Goal: Task Accomplishment & Management: Manage account settings

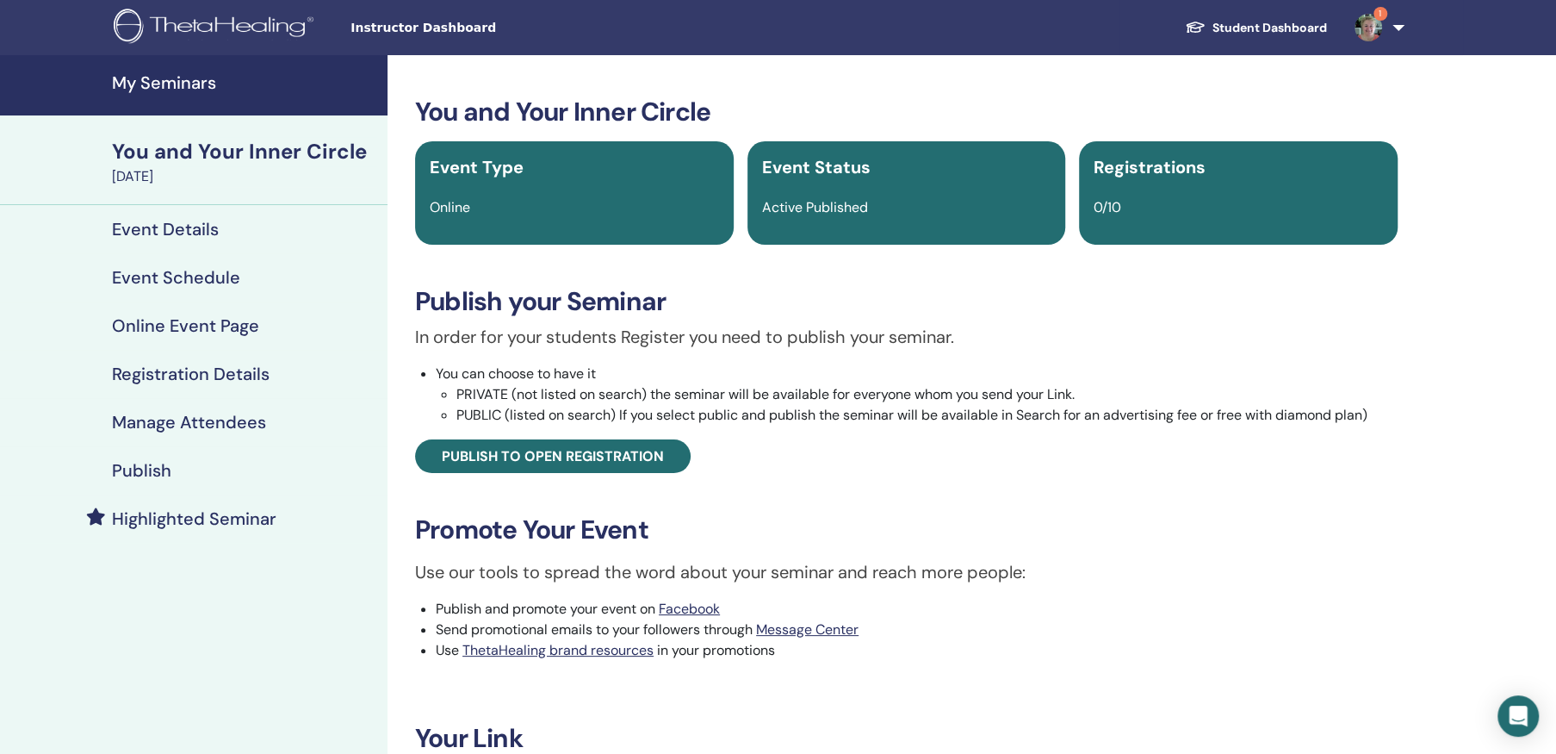
click at [233, 150] on div "You and Your Inner Circle" at bounding box center [244, 151] width 265 height 29
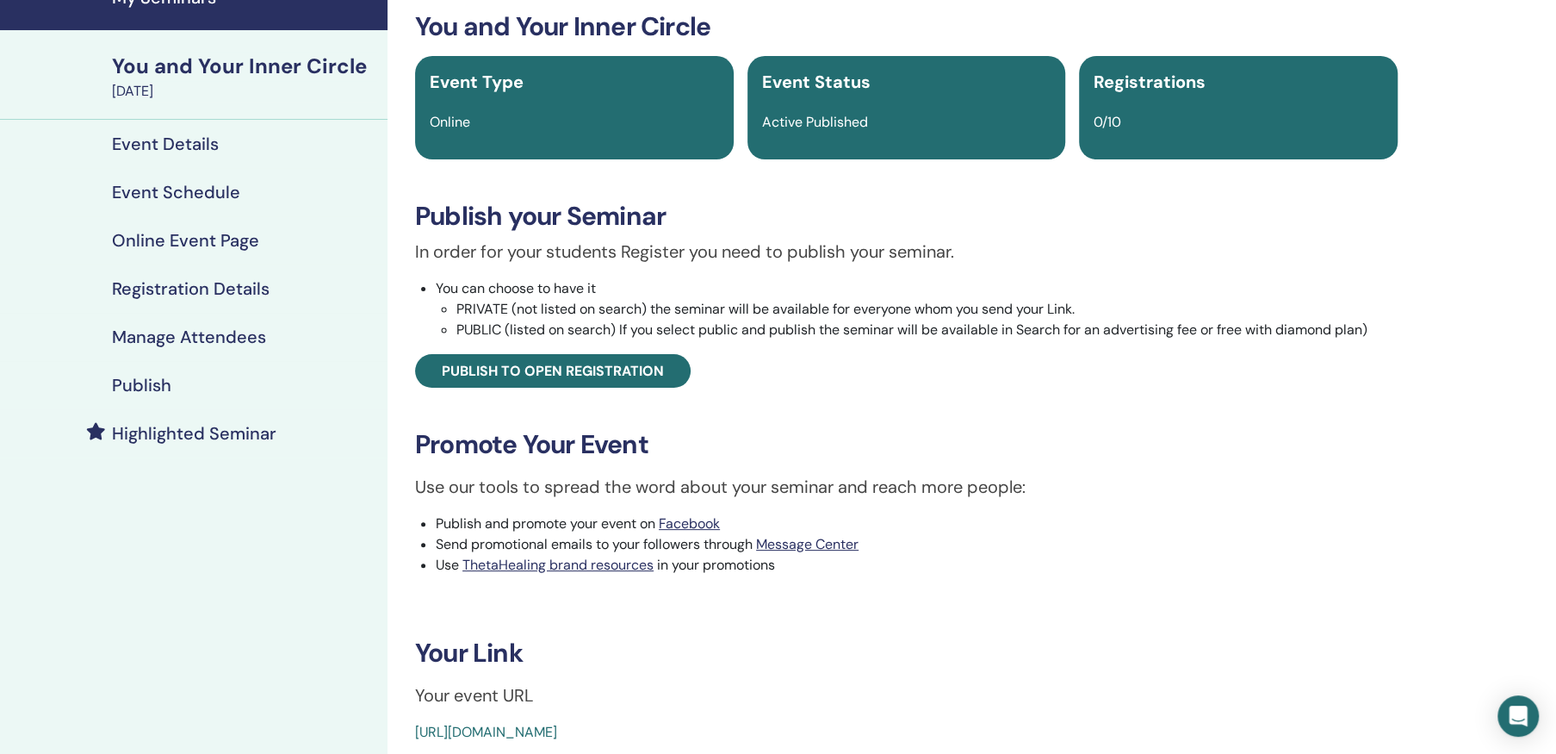
scroll to position [86, 0]
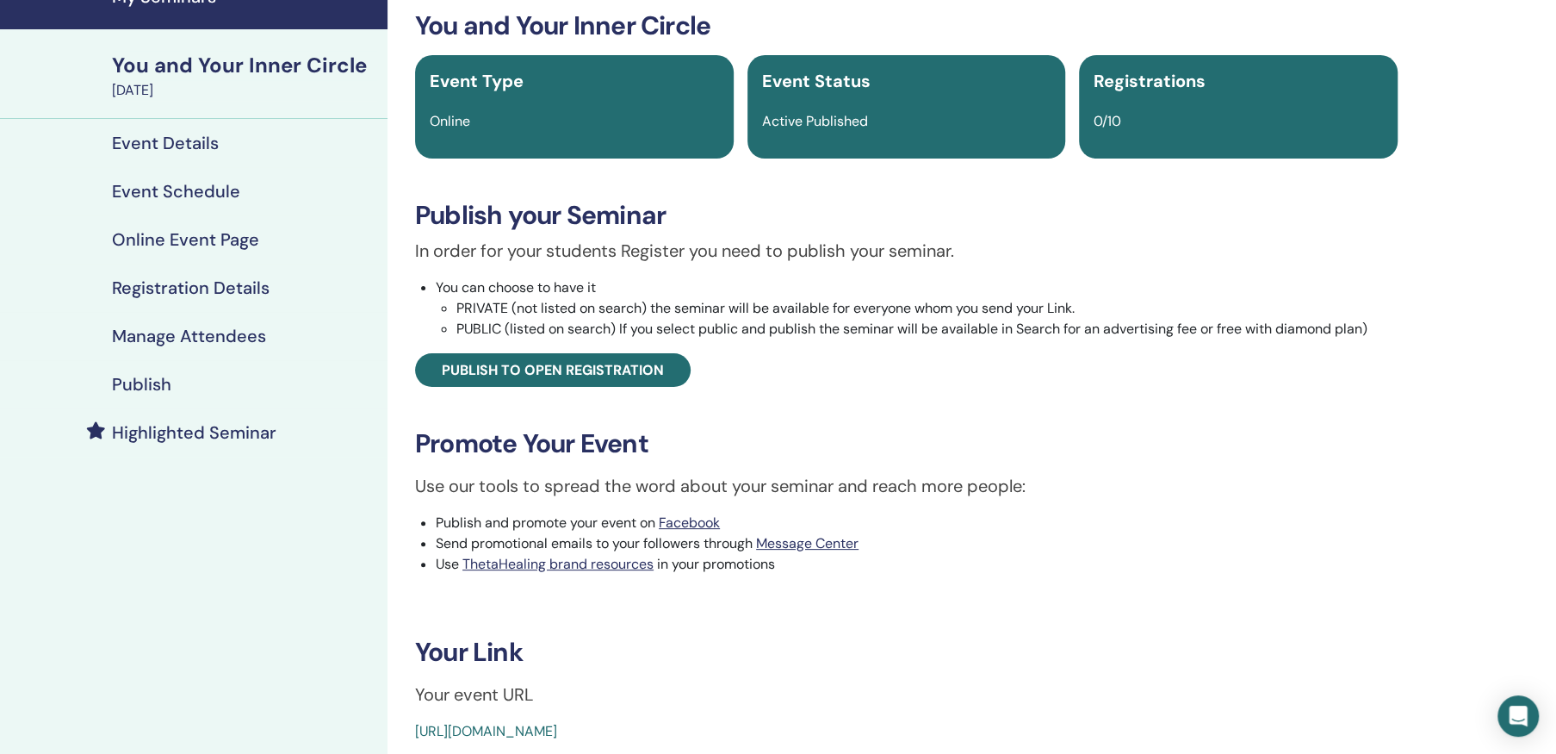
click at [700, 660] on h3 "Your Link" at bounding box center [906, 651] width 983 height 31
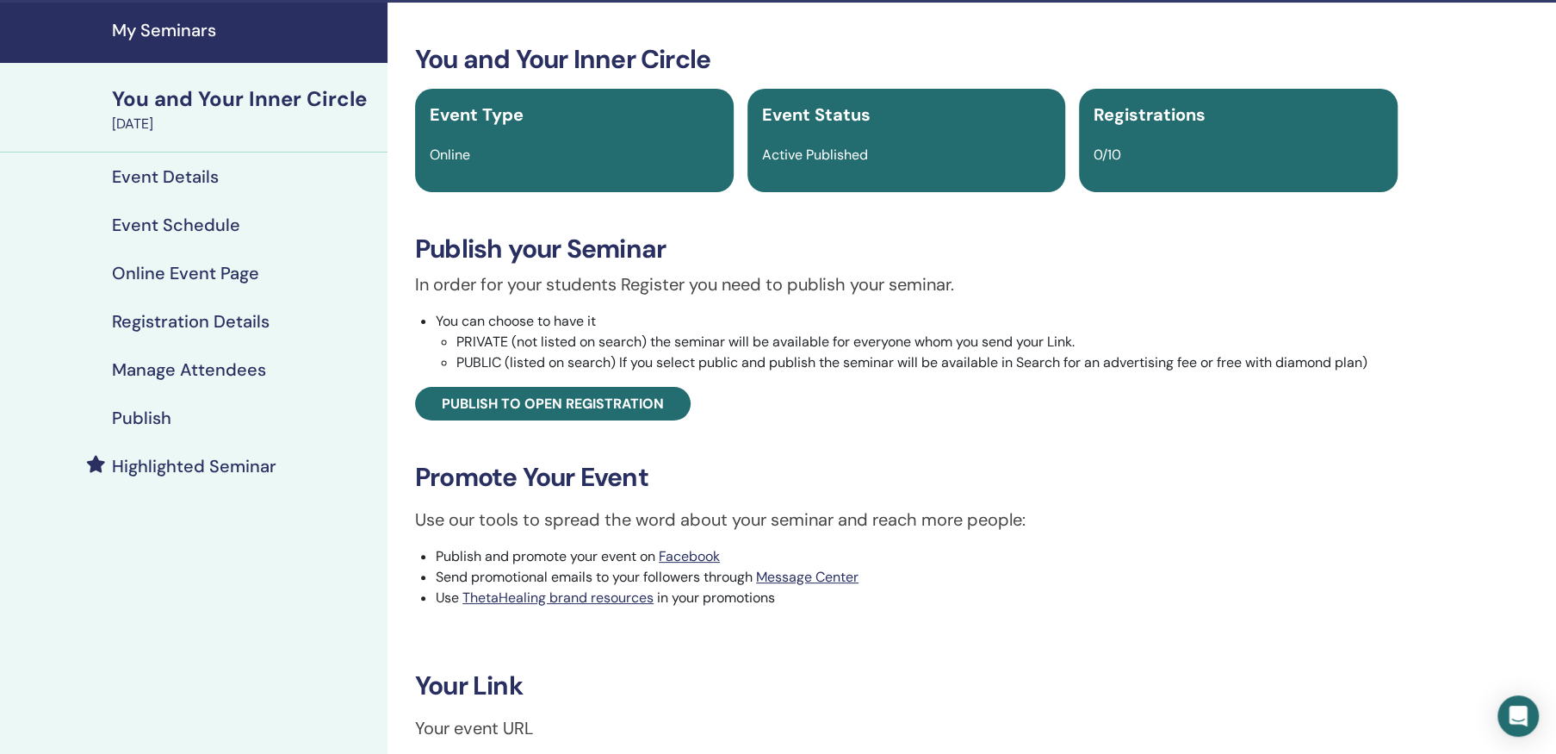
scroll to position [0, 0]
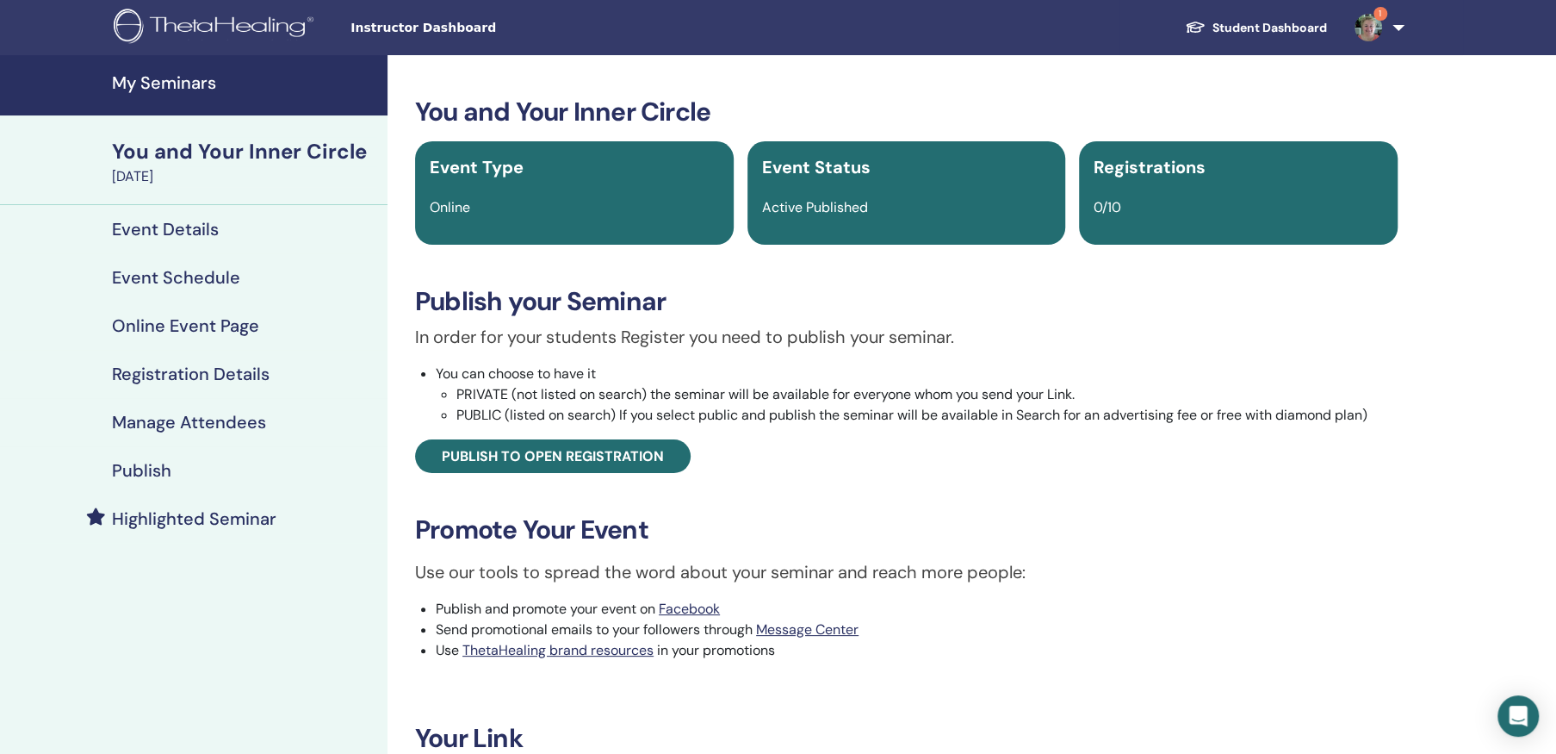
click at [158, 78] on h4 "My Seminars" at bounding box center [244, 82] width 265 height 21
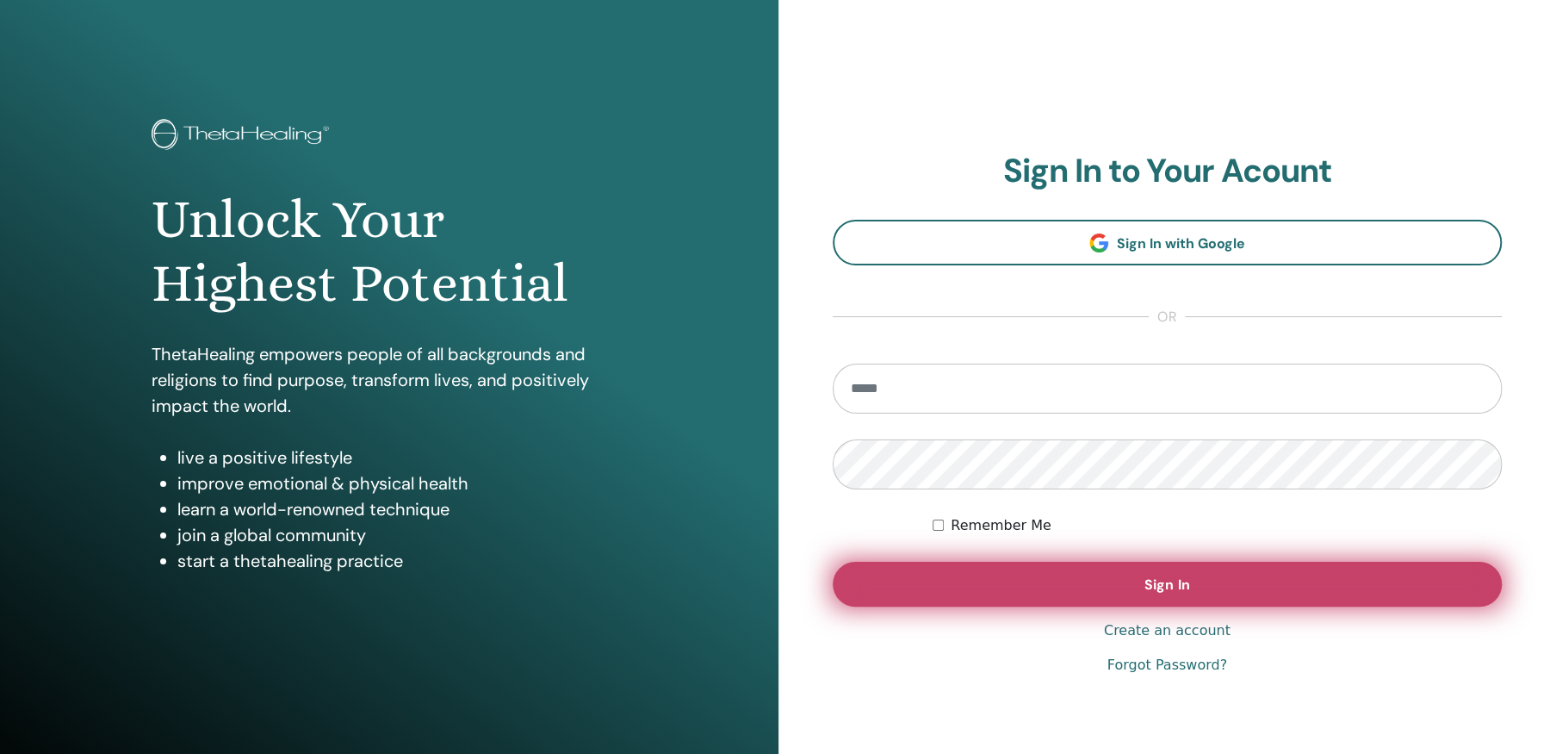
type input "**********"
click at [1151, 585] on span "Sign In" at bounding box center [1167, 584] width 45 height 18
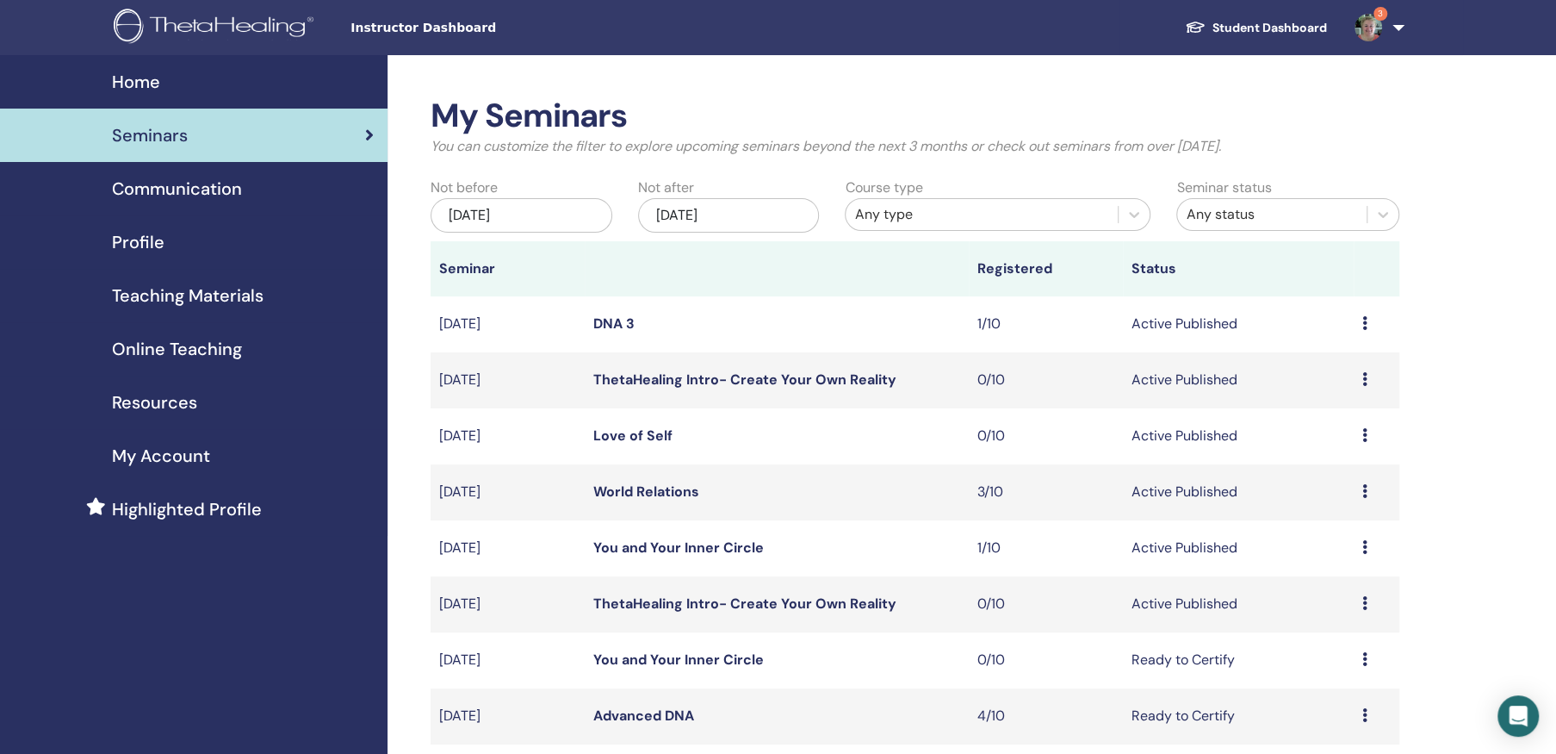
click at [1363, 544] on icon at bounding box center [1365, 547] width 5 height 14
click at [1324, 612] on link "Attendees" at bounding box center [1322, 610] width 65 height 18
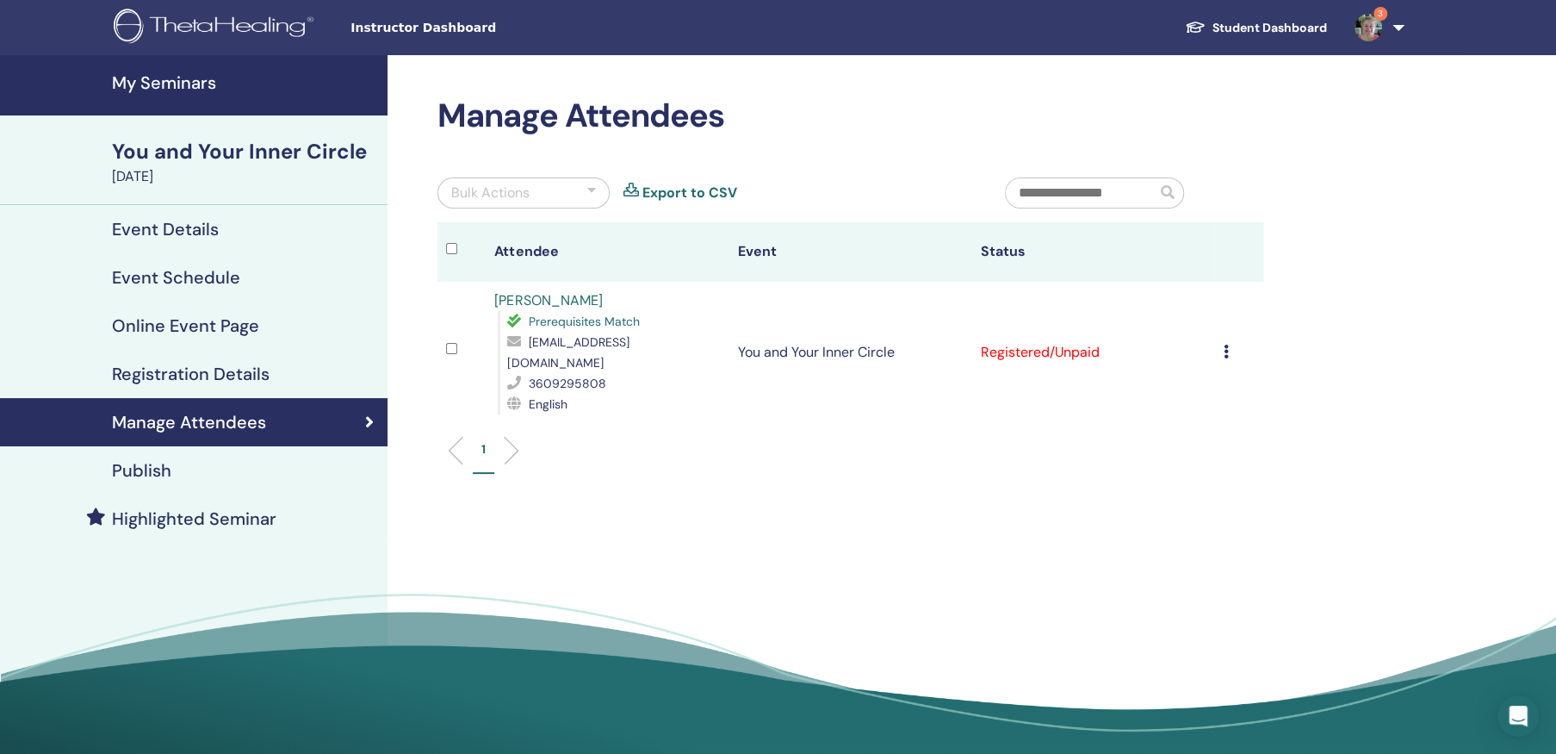
click at [1224, 345] on icon at bounding box center [1225, 352] width 5 height 14
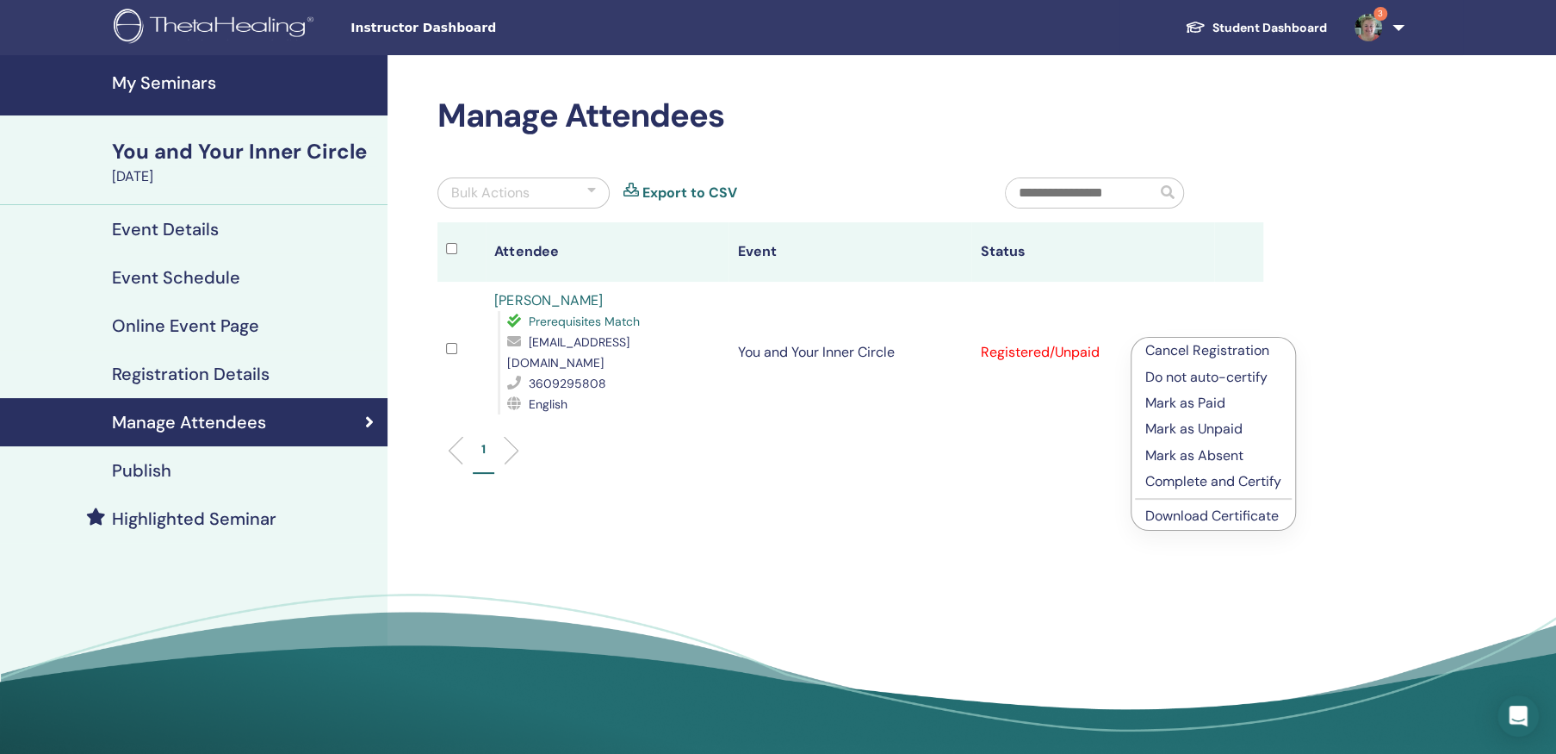
click at [1203, 399] on p "Mark as Paid" at bounding box center [1214, 403] width 136 height 21
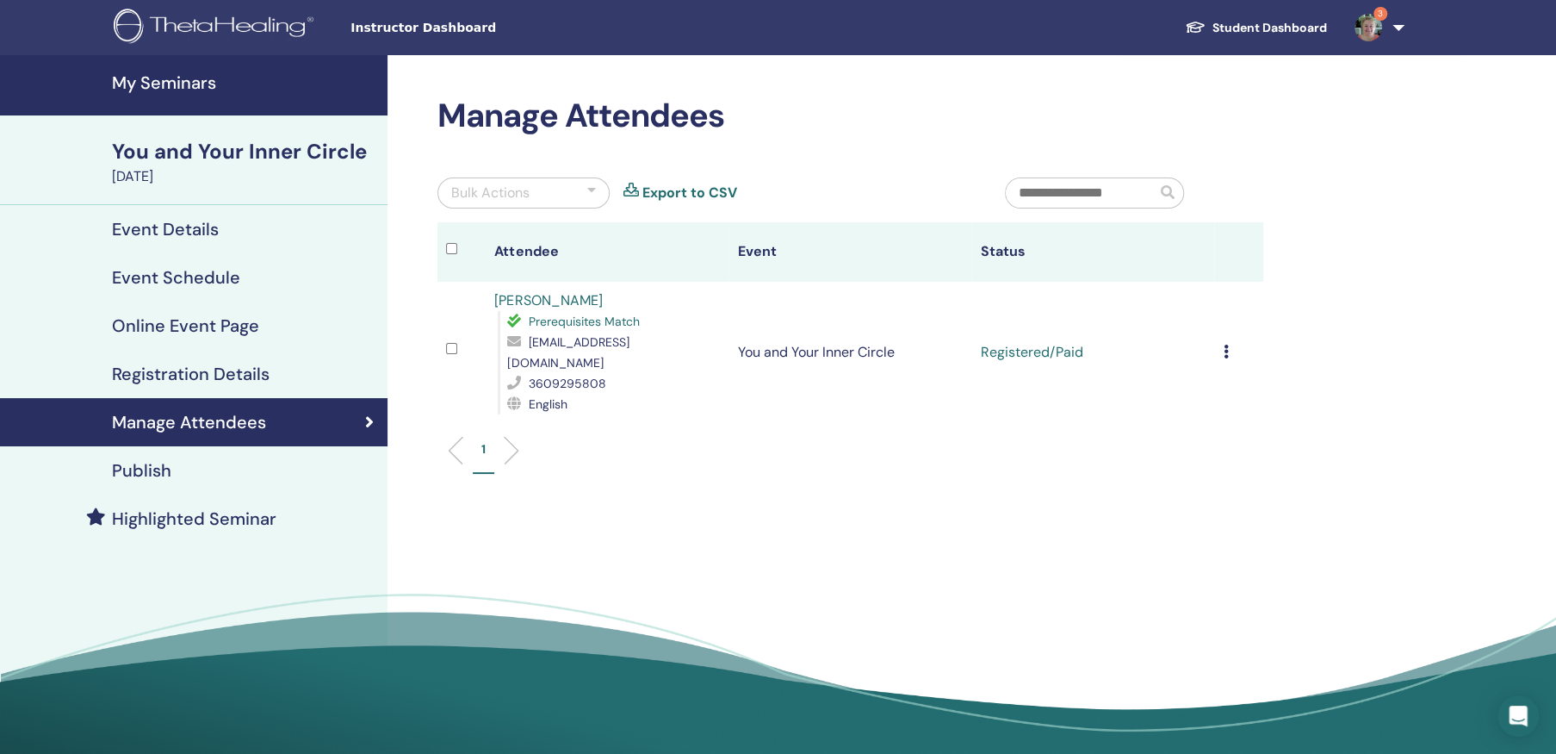
click at [1379, 9] on span "3" at bounding box center [1381, 14] width 14 height 14
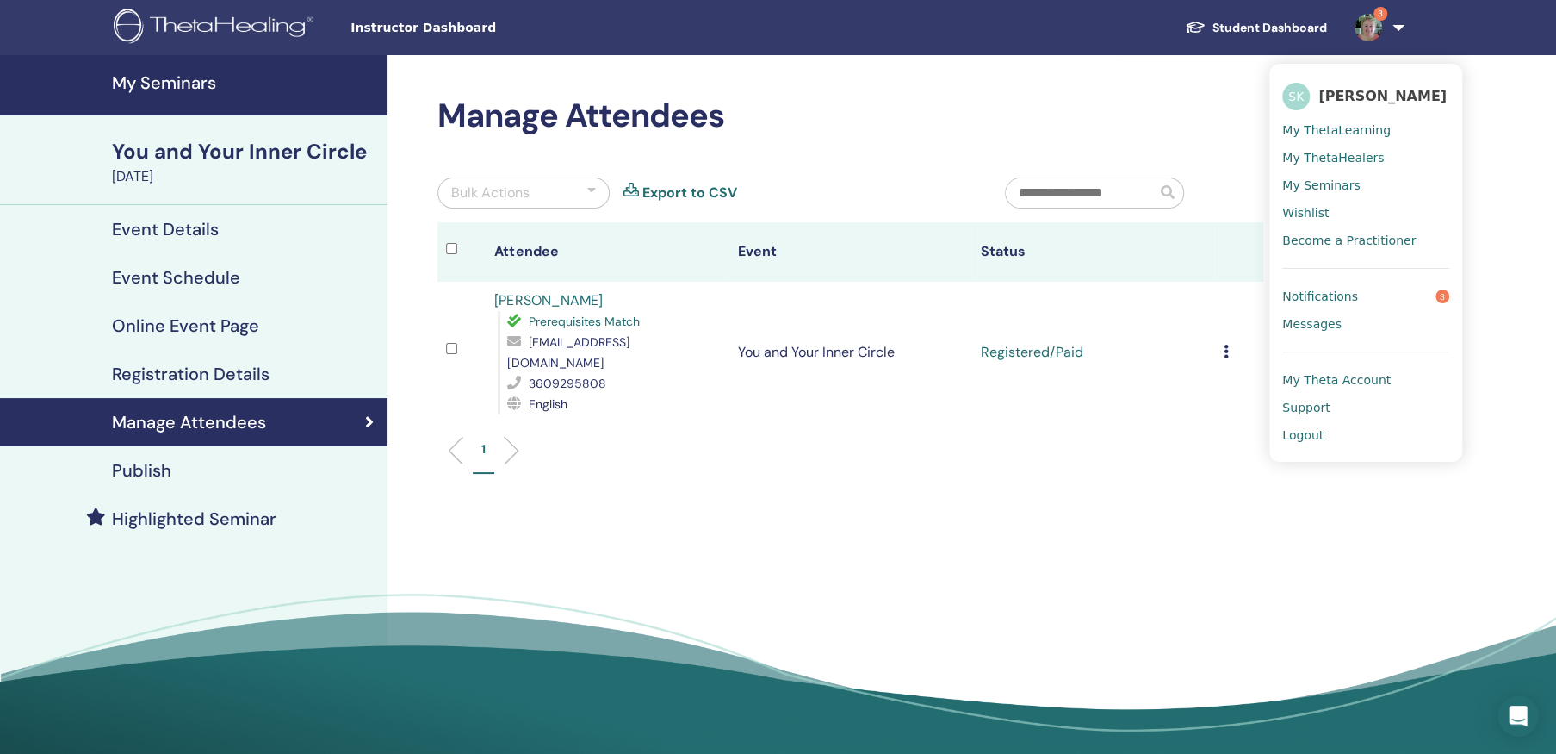
click at [1319, 290] on span "Notifications" at bounding box center [1320, 297] width 76 height 16
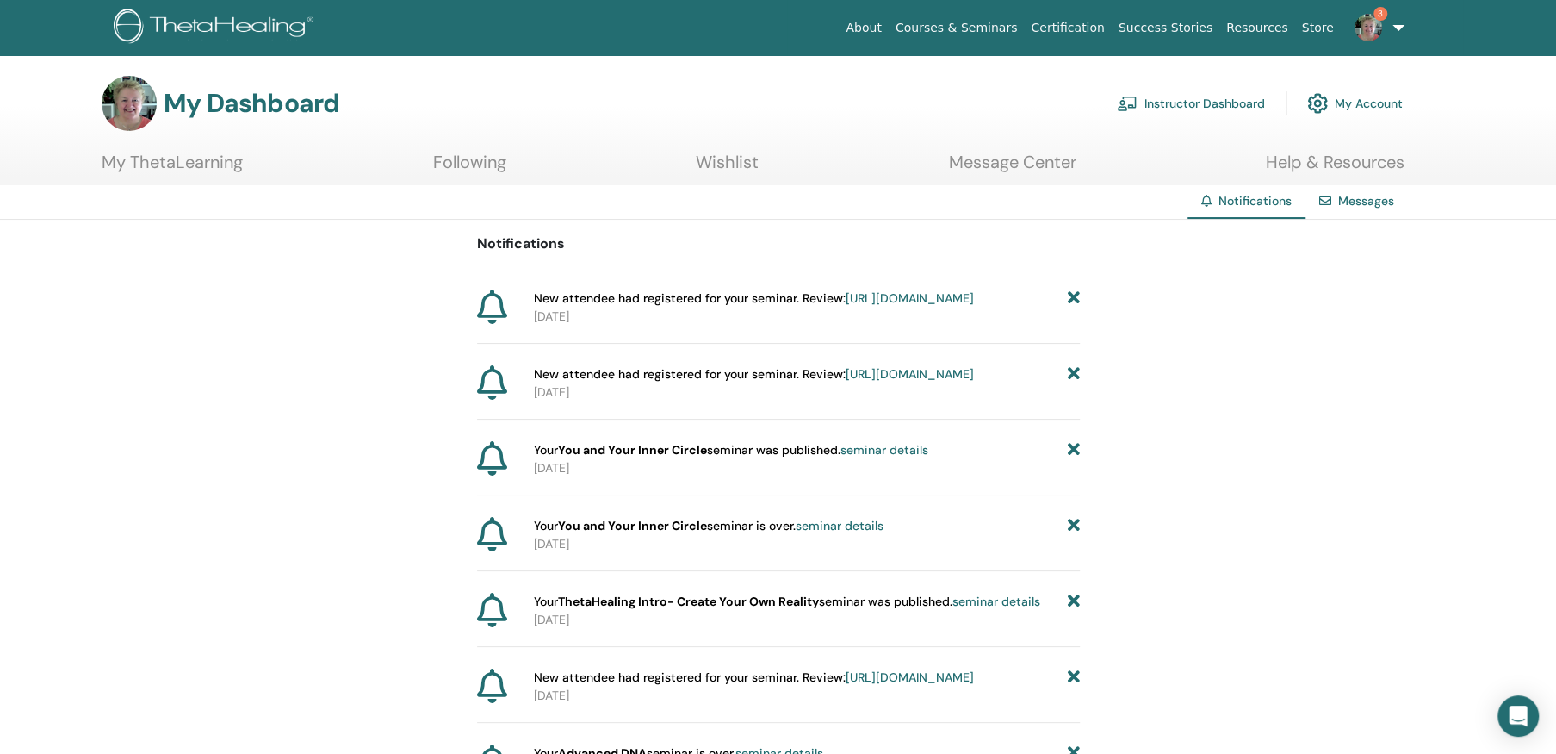
click at [846, 382] on link "[URL][DOMAIN_NAME]" at bounding box center [910, 374] width 128 height 16
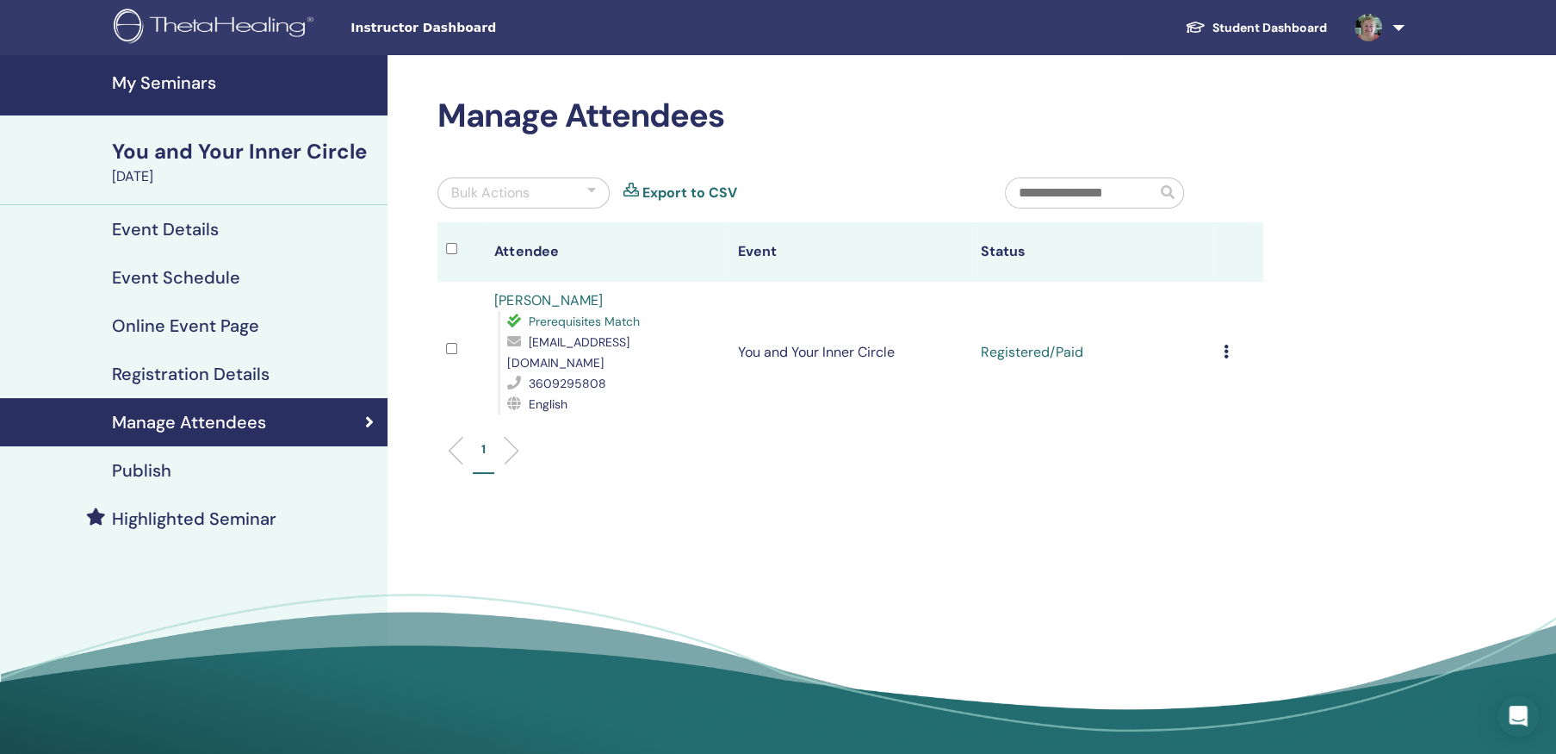
click at [1372, 26] on img at bounding box center [1369, 28] width 28 height 28
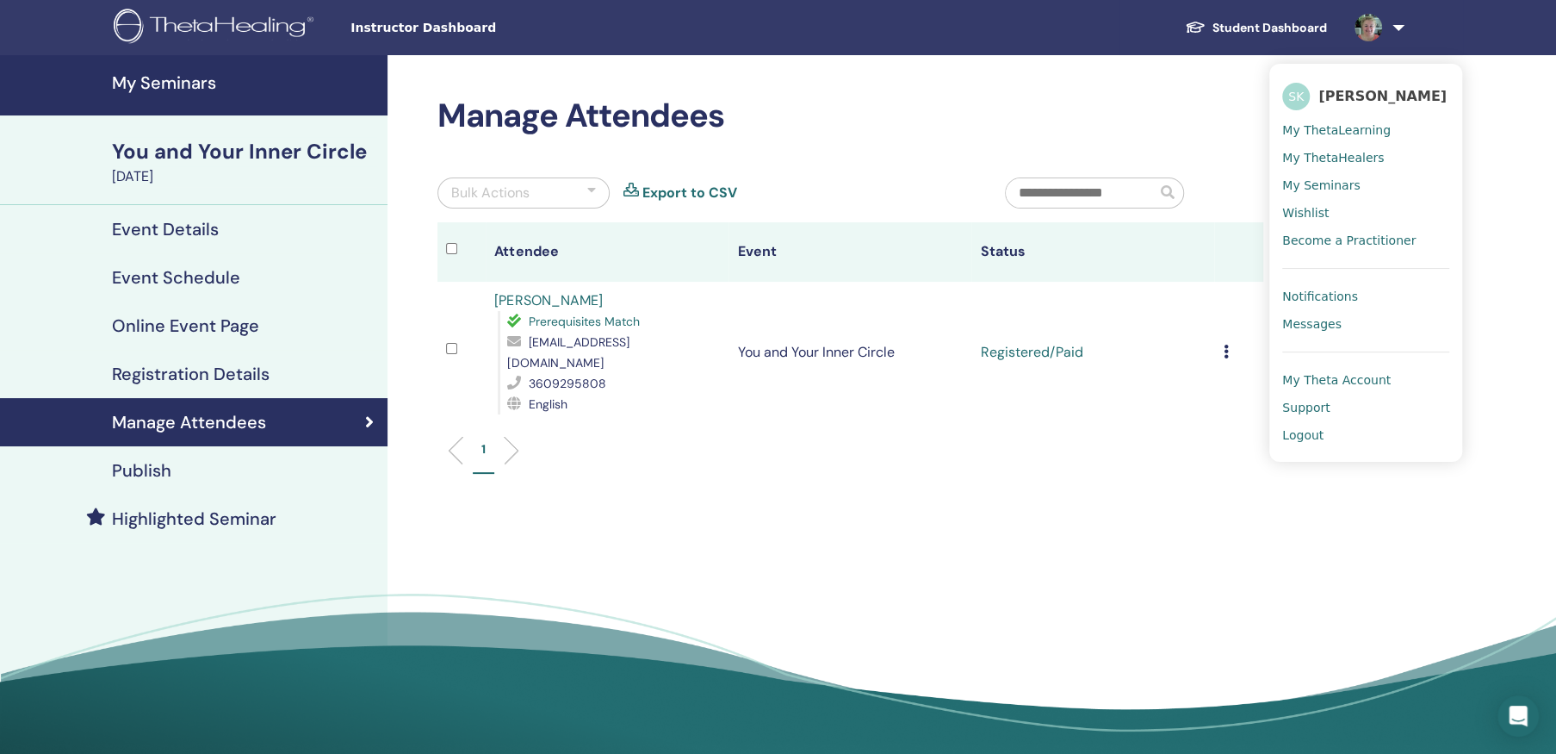
click at [1332, 292] on span "Notifications" at bounding box center [1320, 297] width 76 height 16
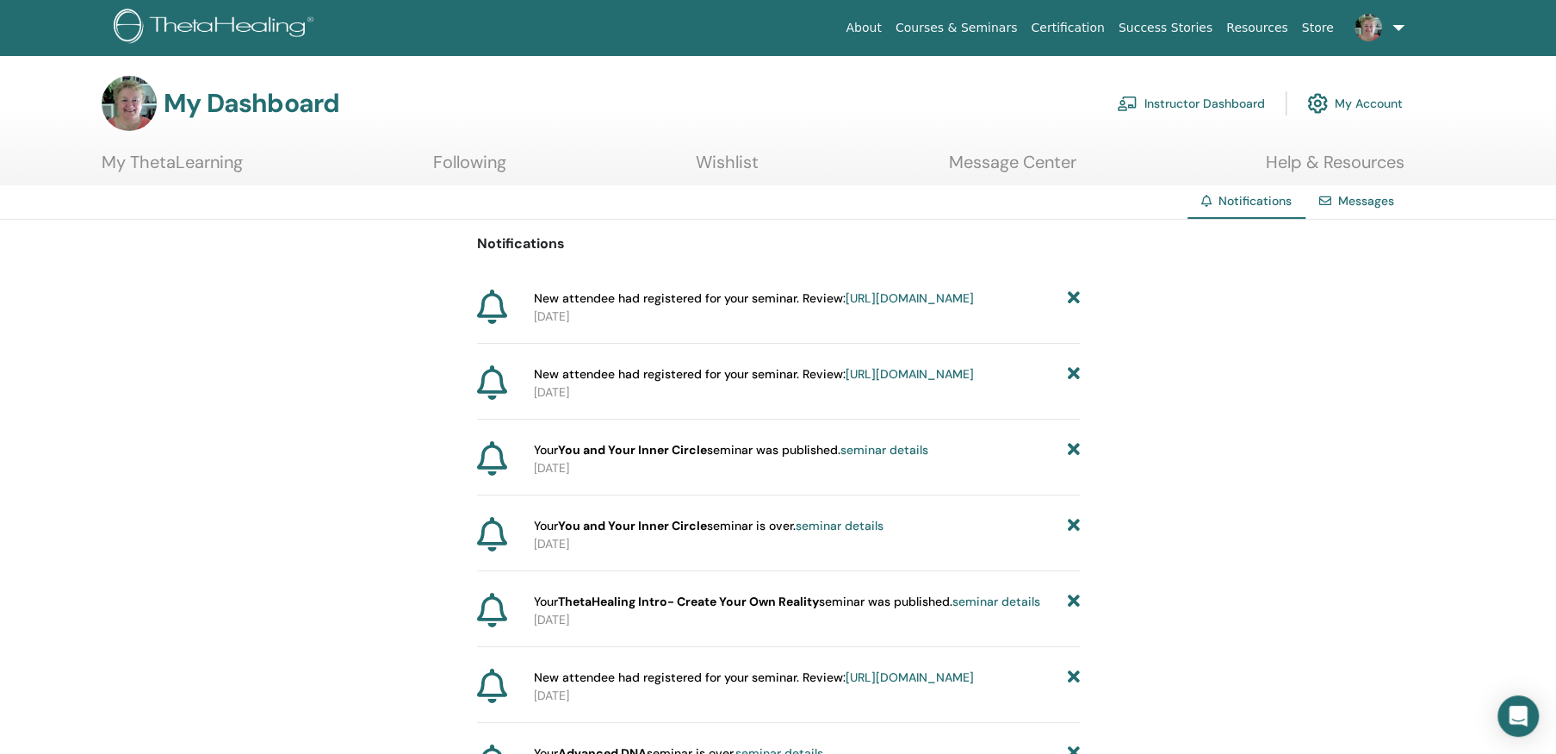
click at [846, 306] on link "https://member.thetahealing.com/instructor/seminar/370934/attendees" at bounding box center [910, 298] width 128 height 16
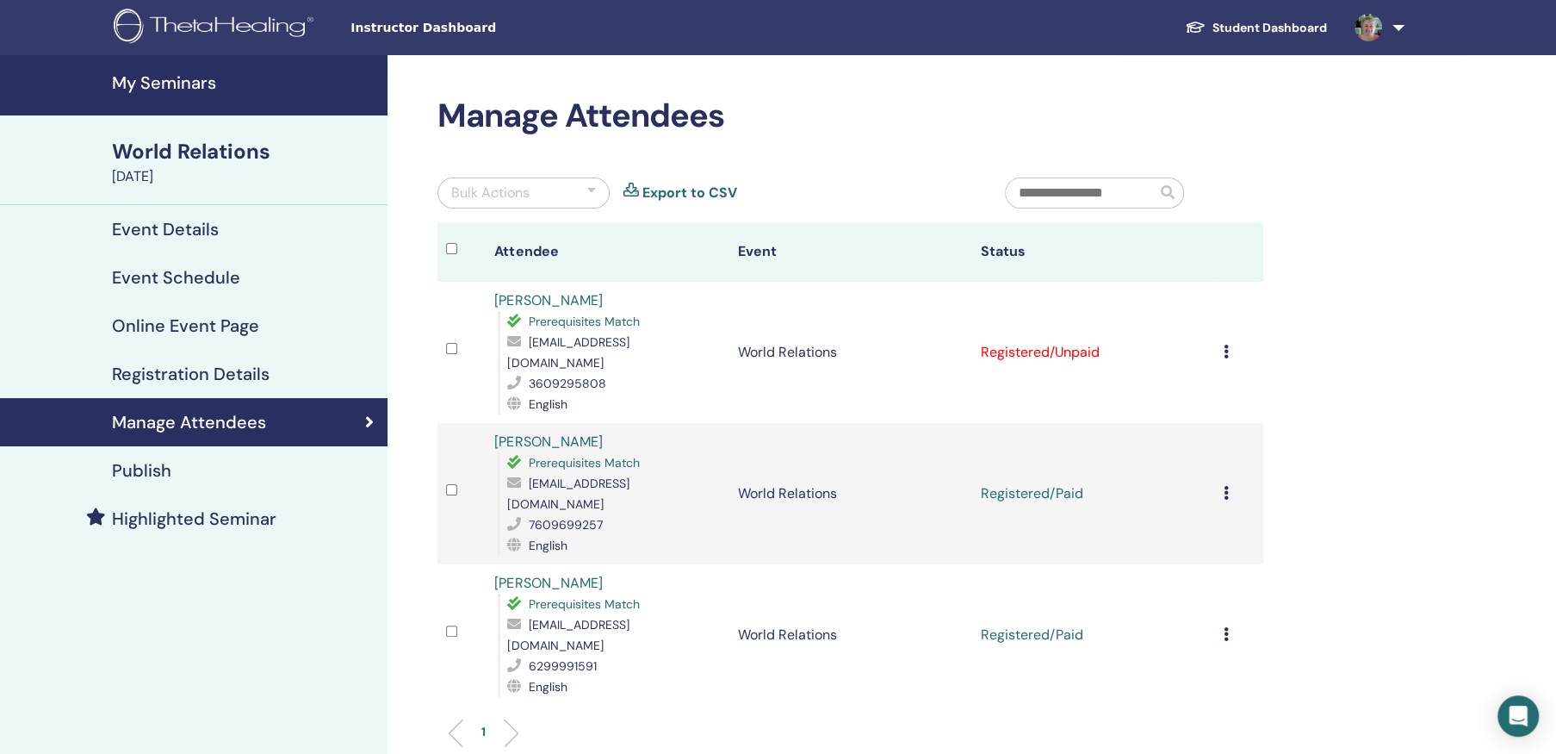
click at [1225, 345] on icon at bounding box center [1225, 352] width 5 height 14
click at [1175, 400] on p "Mark as Paid" at bounding box center [1214, 404] width 136 height 21
click at [189, 82] on h4 "My Seminars" at bounding box center [244, 82] width 265 height 21
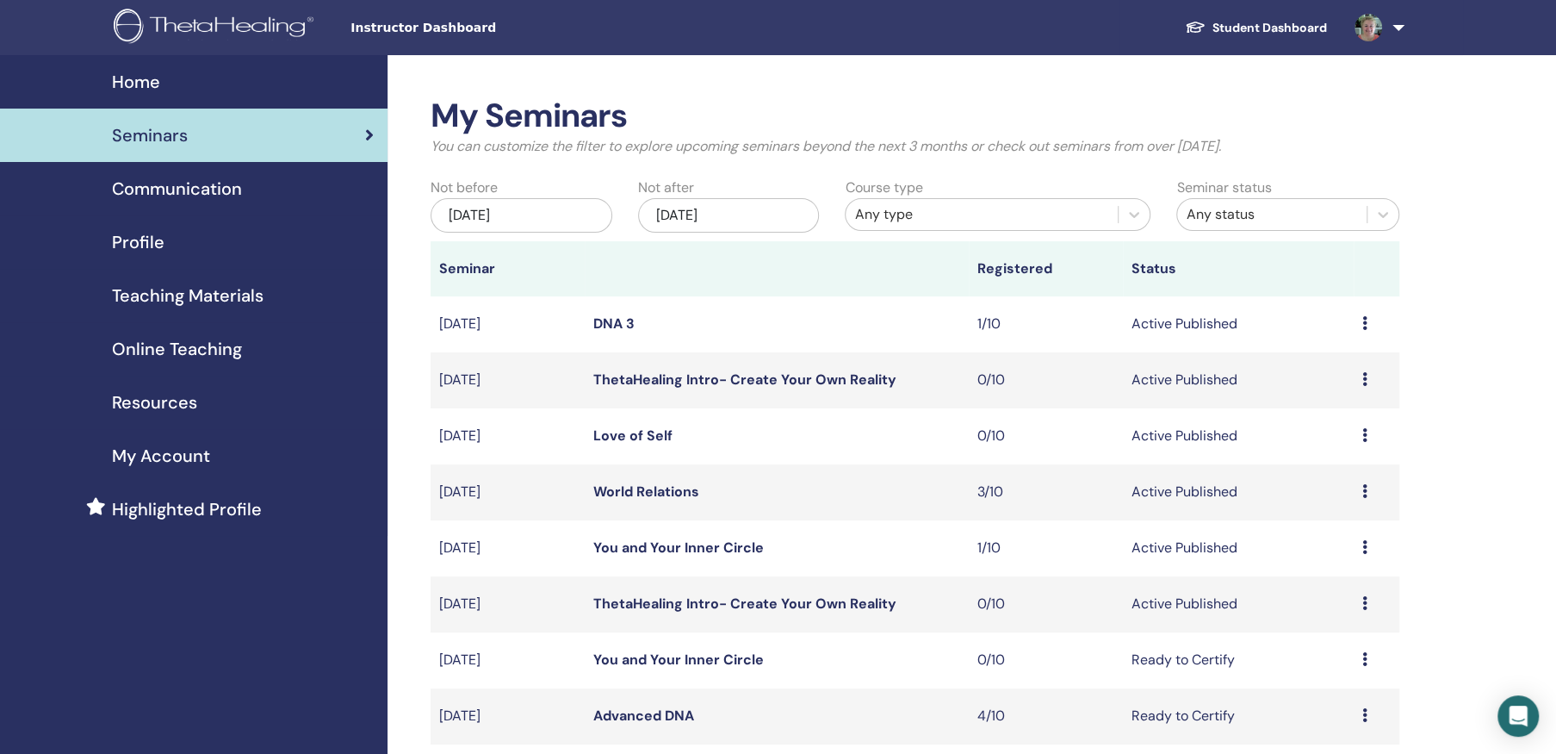
click at [714, 548] on link "You and Your Inner Circle" at bounding box center [678, 547] width 171 height 18
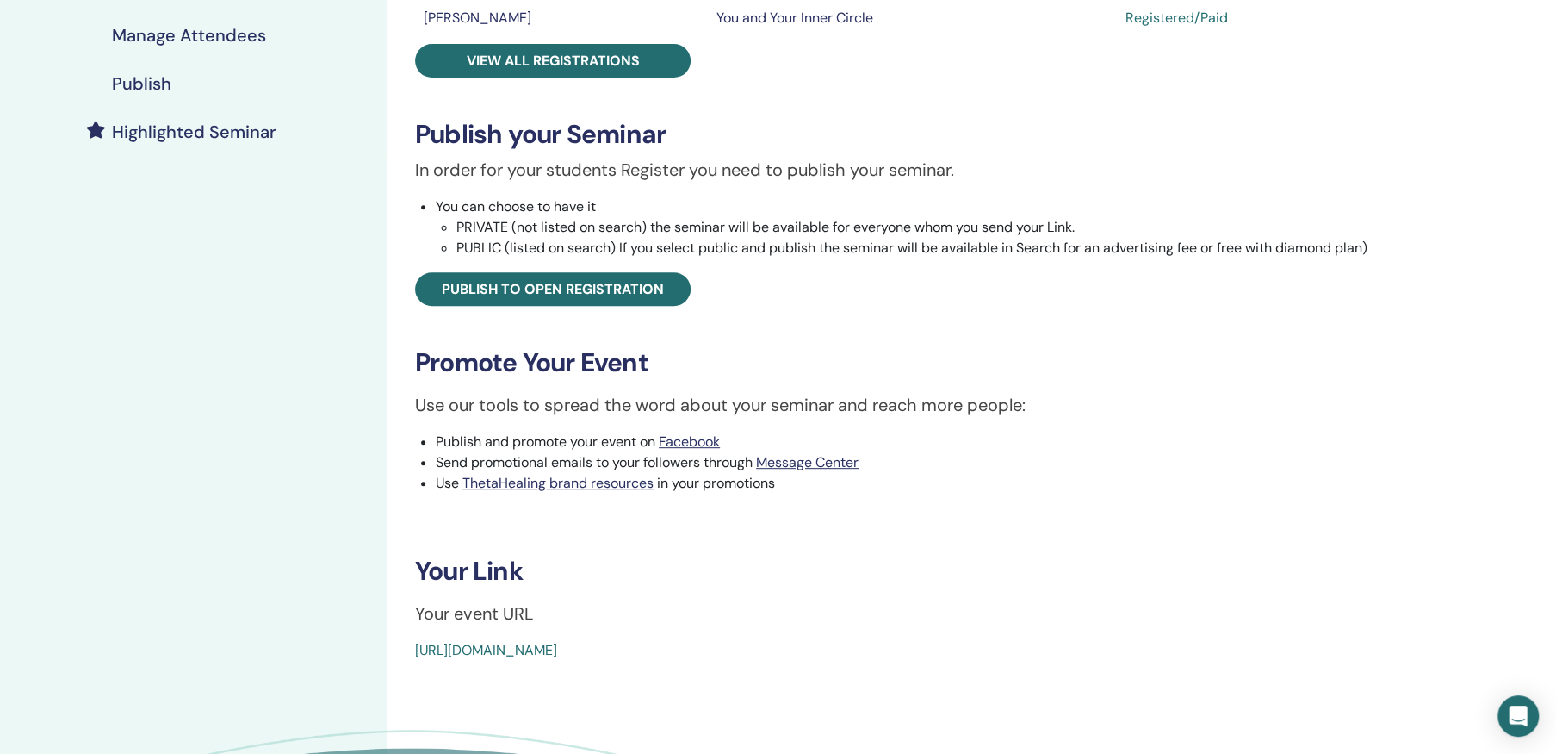
scroll to position [431, 0]
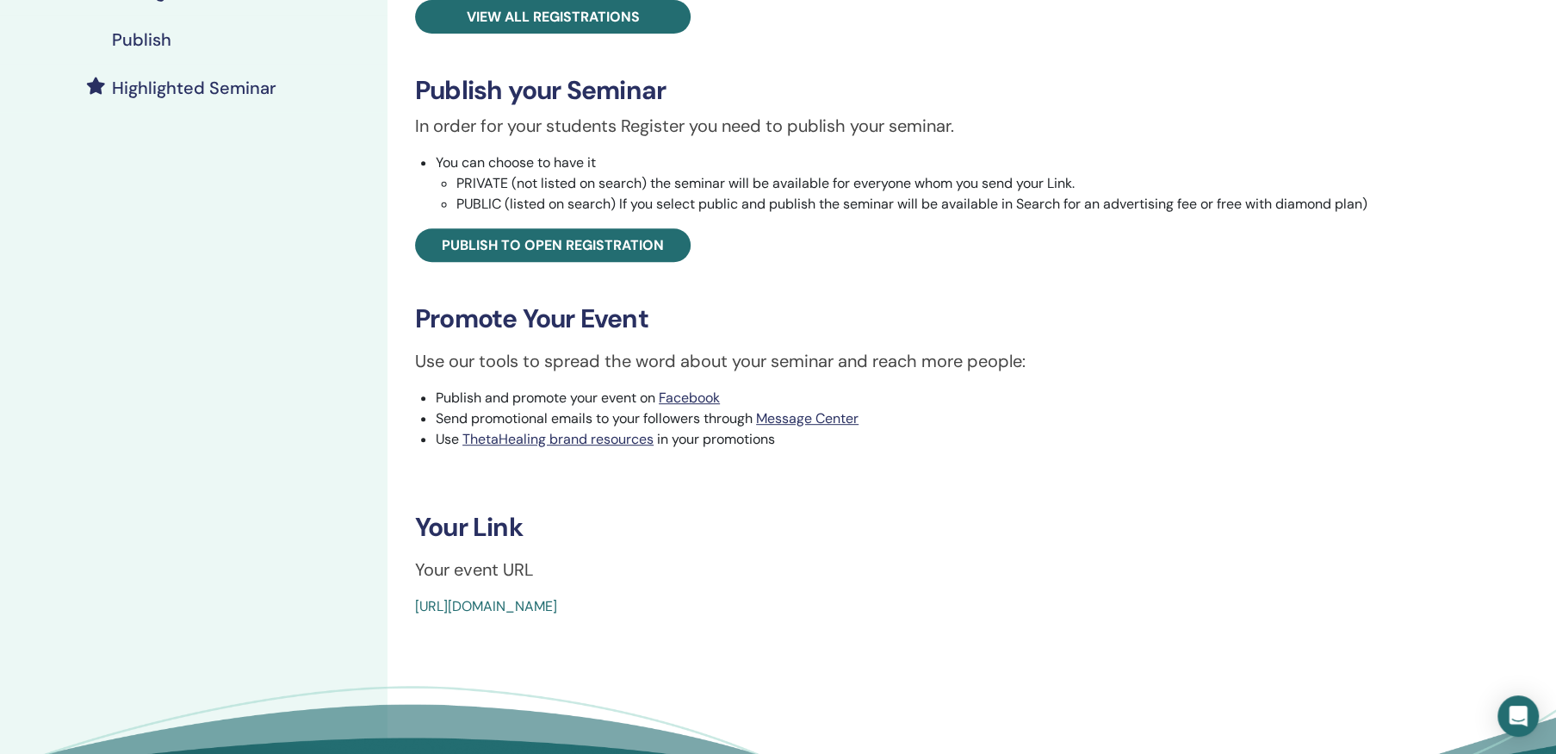
drag, startPoint x: 404, startPoint y: 605, endPoint x: 853, endPoint y: 603, distance: 448.7
click at [853, 603] on div "You and Your Inner Circle Event Type Online Event Status Active Published Regis…" at bounding box center [906, 141] width 1017 height 951
